Goal: Task Accomplishment & Management: Manage account settings

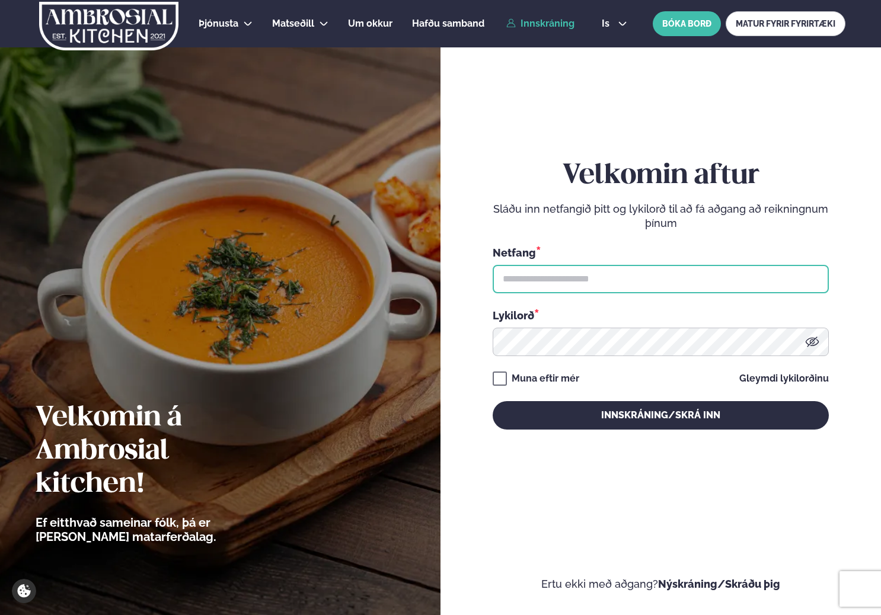
click at [647, 288] on input "text" at bounding box center [661, 279] width 336 height 28
type input "**********"
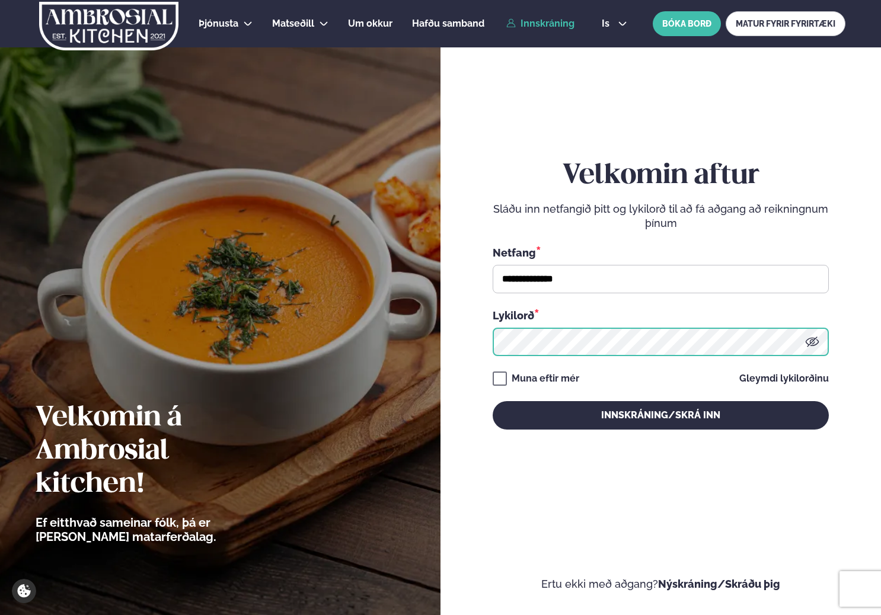
click at [493, 392] on button "Innskráning/Skrá inn" at bounding box center [661, 415] width 336 height 28
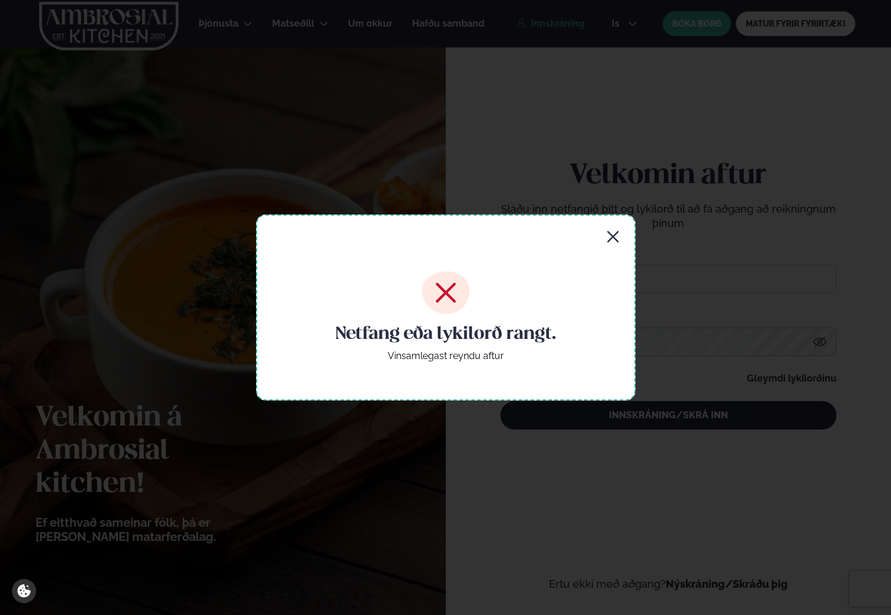
drag, startPoint x: 610, startPoint y: 229, endPoint x: 611, endPoint y: 237, distance: 7.2
click at [612, 230] on div "Netfang eða lykilorð rangt. Vinsamlegast reyndu aftur" at bounding box center [445, 308] width 379 height 186
click at [609, 235] on icon "button" at bounding box center [613, 237] width 14 height 14
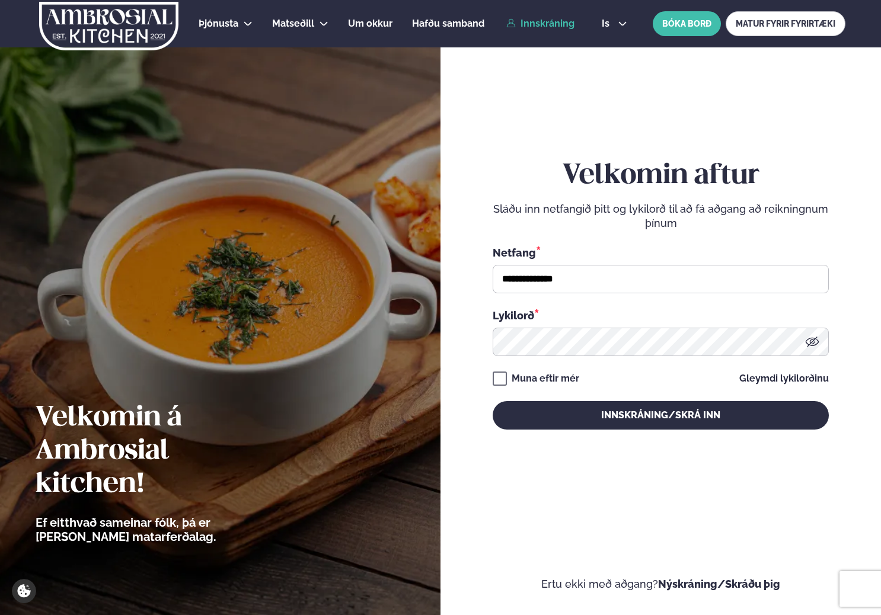
click at [657, 336] on icon at bounding box center [812, 342] width 14 height 14
click at [493, 392] on button "Innskráning/Skrá inn" at bounding box center [661, 415] width 336 height 28
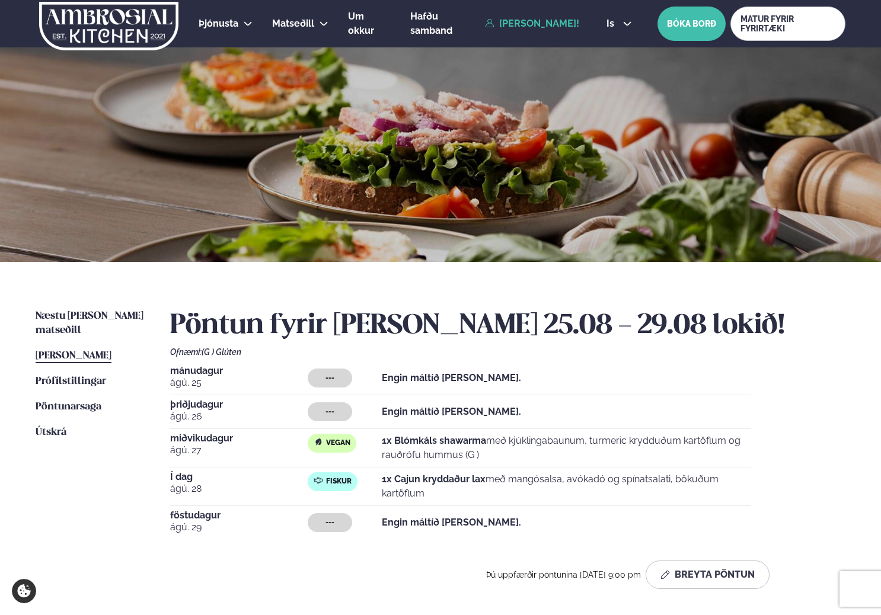
click at [56, 351] on span "[PERSON_NAME]" at bounding box center [74, 356] width 76 height 10
